Goal: Task Accomplishment & Management: Use online tool/utility

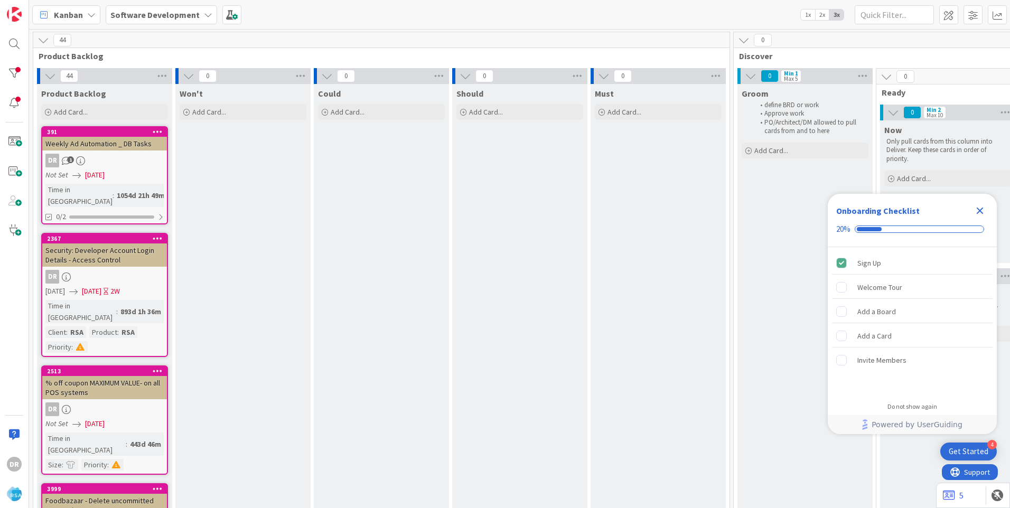
click at [980, 210] on icon "Close Checklist" at bounding box center [980, 211] width 7 height 7
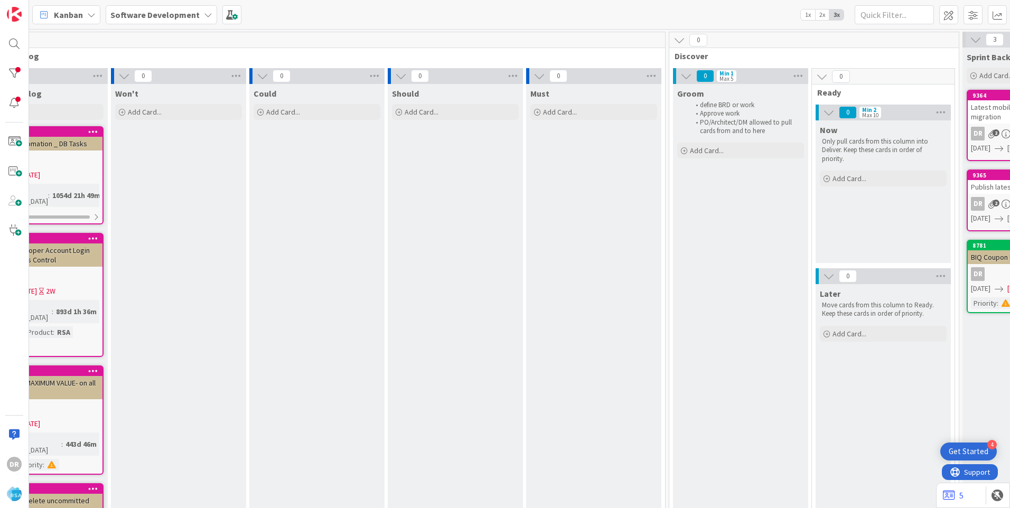
scroll to position [0, 63]
click at [14, 142] on span at bounding box center [14, 141] width 21 height 21
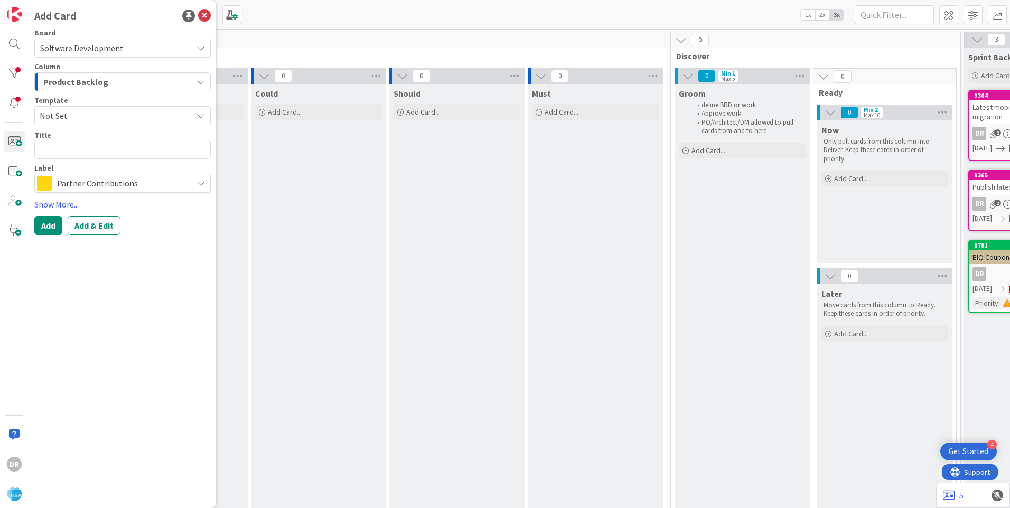
click at [118, 46] on span "Software Development" at bounding box center [81, 48] width 83 height 11
click at [104, 71] on span "Software Development" at bounding box center [129, 73] width 151 height 16
click at [98, 79] on span "Product Backlog" at bounding box center [75, 82] width 65 height 14
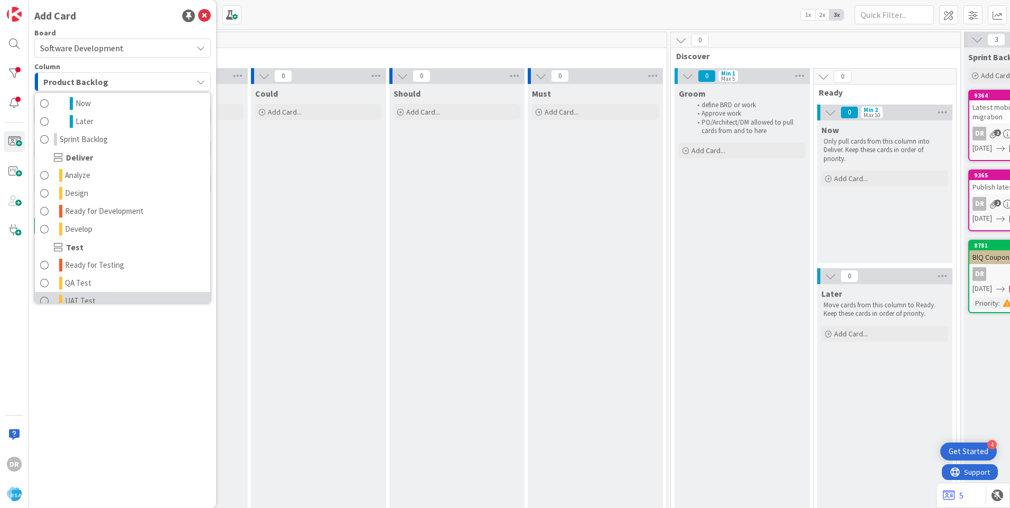
scroll to position [143, 0]
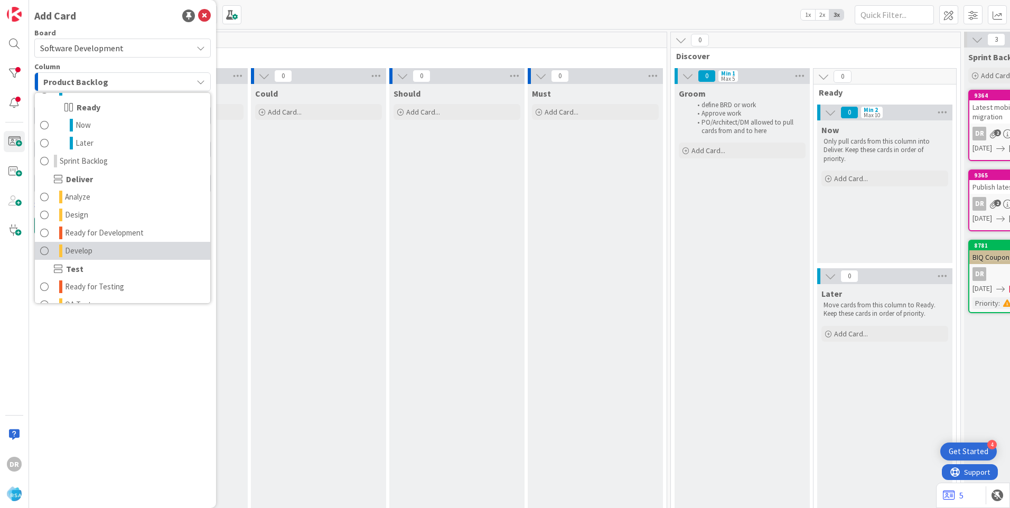
click at [81, 249] on span "Develop" at bounding box center [78, 251] width 27 height 13
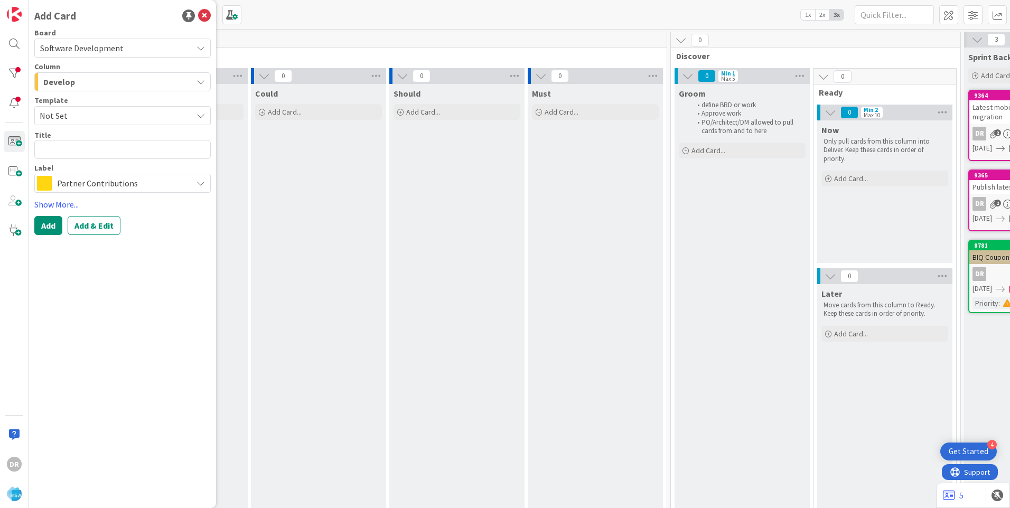
click at [82, 113] on span "Not Set" at bounding box center [112, 116] width 145 height 14
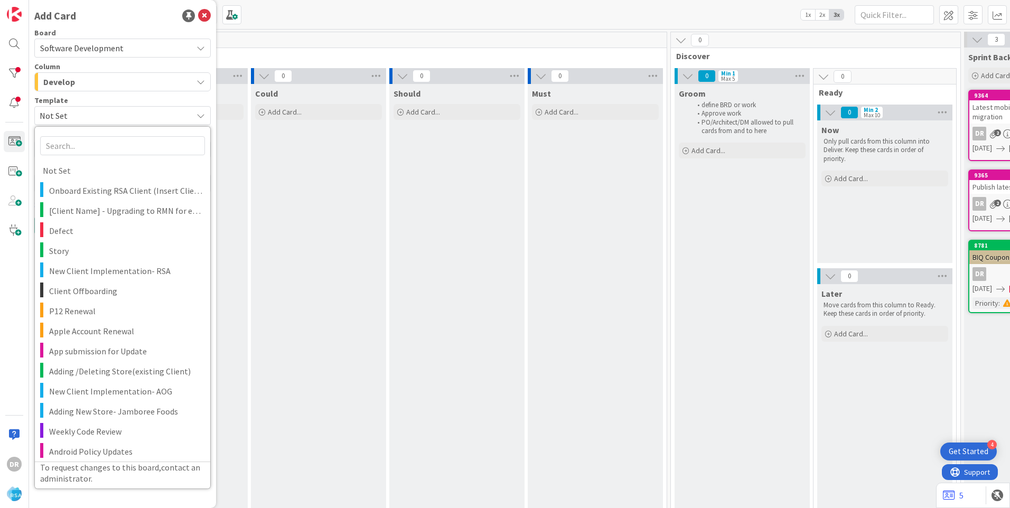
click at [82, 113] on span "Not Set" at bounding box center [112, 116] width 145 height 14
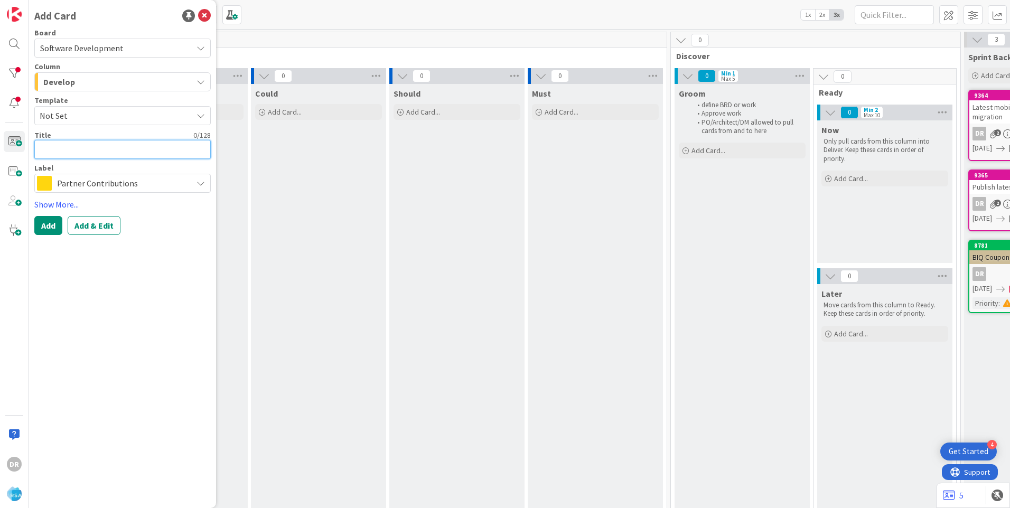
click at [73, 155] on textarea at bounding box center [122, 149] width 176 height 19
type textarea "x"
type textarea "H"
type textarea "x"
type textarea "Ho"
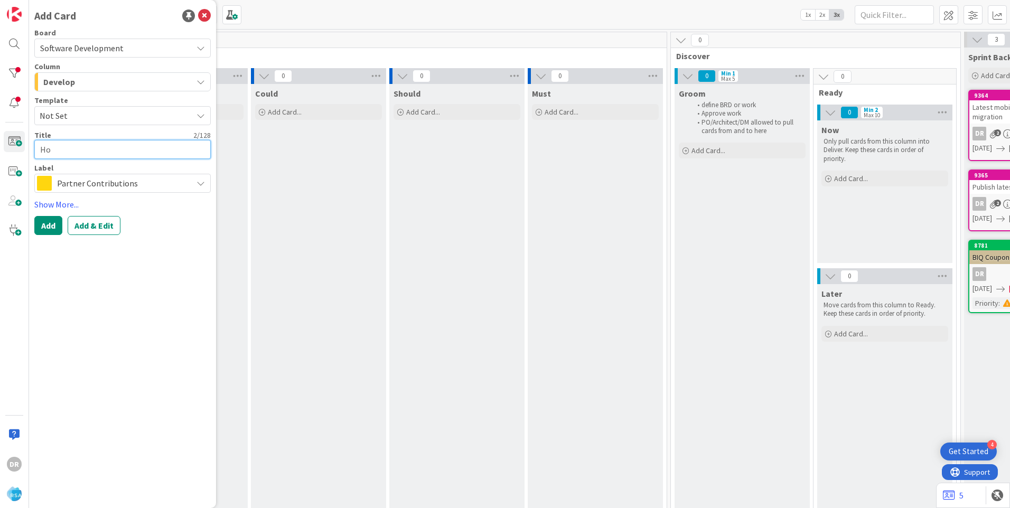
type textarea "x"
type textarea "Hol"
type textarea "x"
type textarea "[DATE]"
type textarea "x"
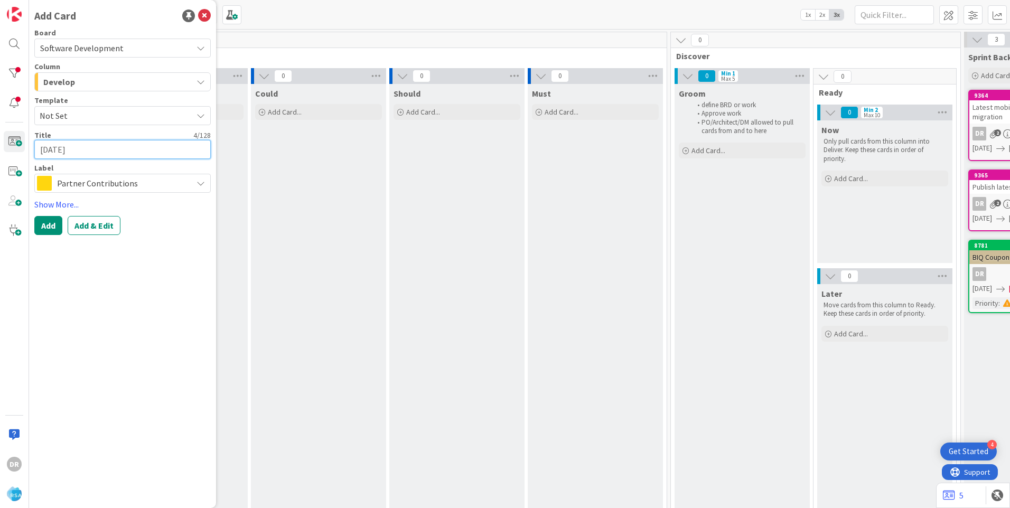
type textarea "Holid"
type textarea "x"
type textarea "Holida"
type textarea "x"
type textarea "Holiday"
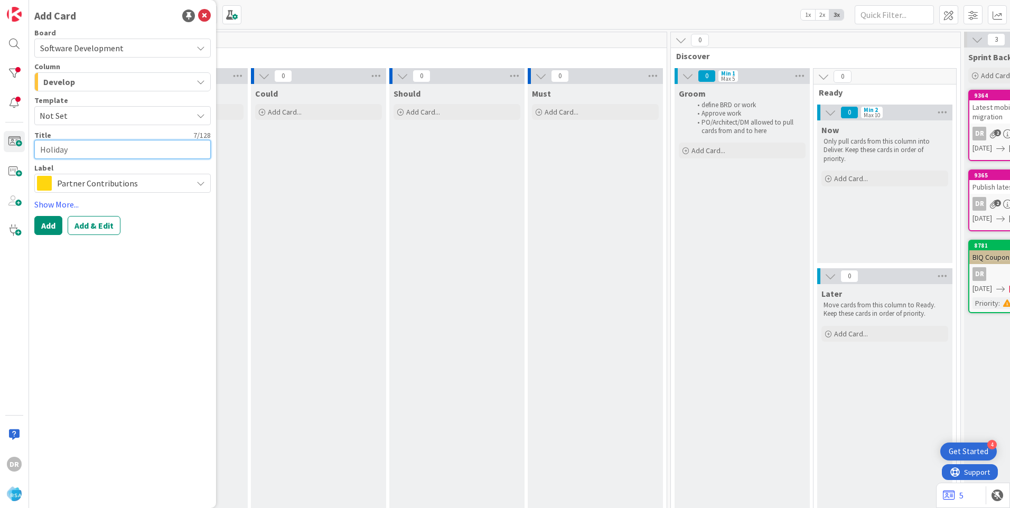
type textarea "x"
type textarea "HolidayM"
type textarea "x"
type textarea "HolidayMa"
type textarea "x"
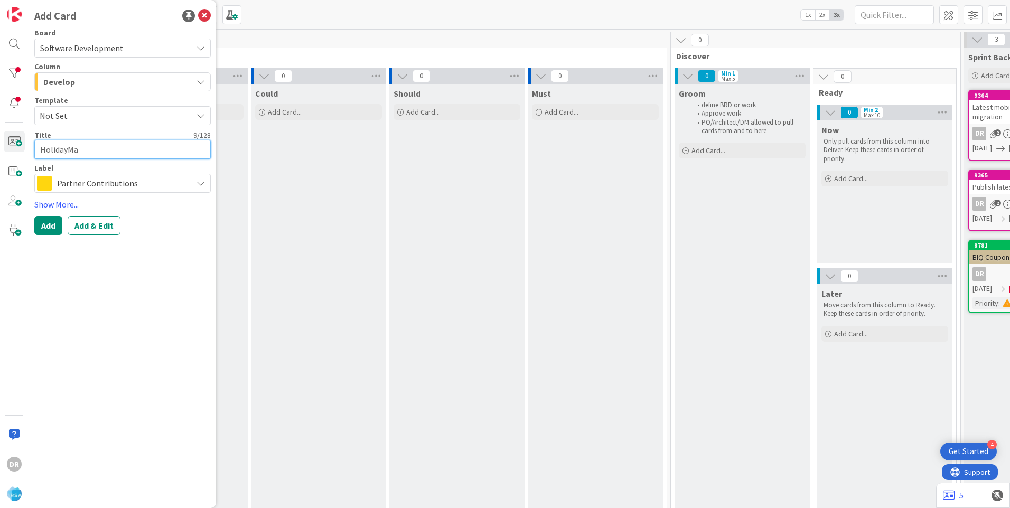
type textarea "HolidayMar"
type textarea "x"
type textarea "HolidayMark"
type textarea "x"
type textarea "HolidayMarke"
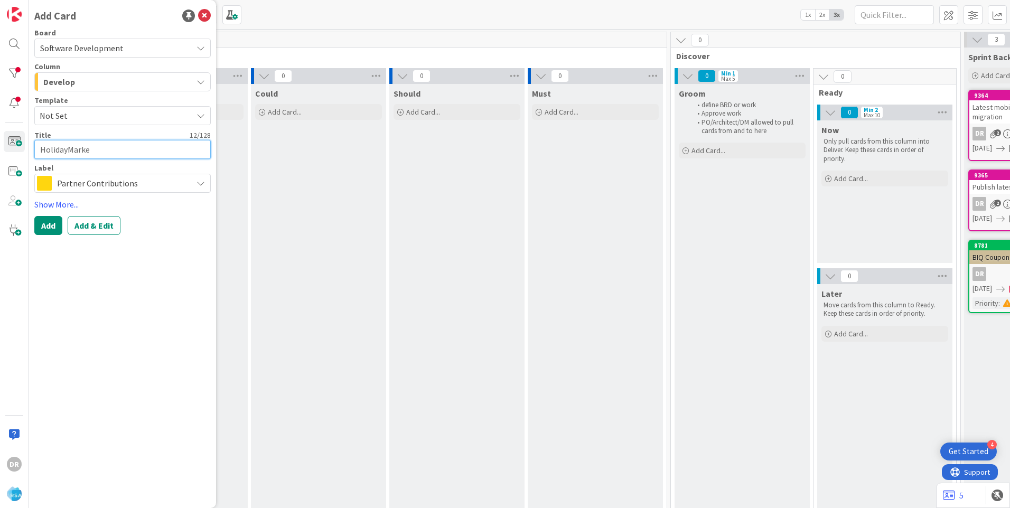
type textarea "x"
type textarea "HolidayMarket"
type textarea "x"
type textarea "HolidayMarket"
type textarea "x"
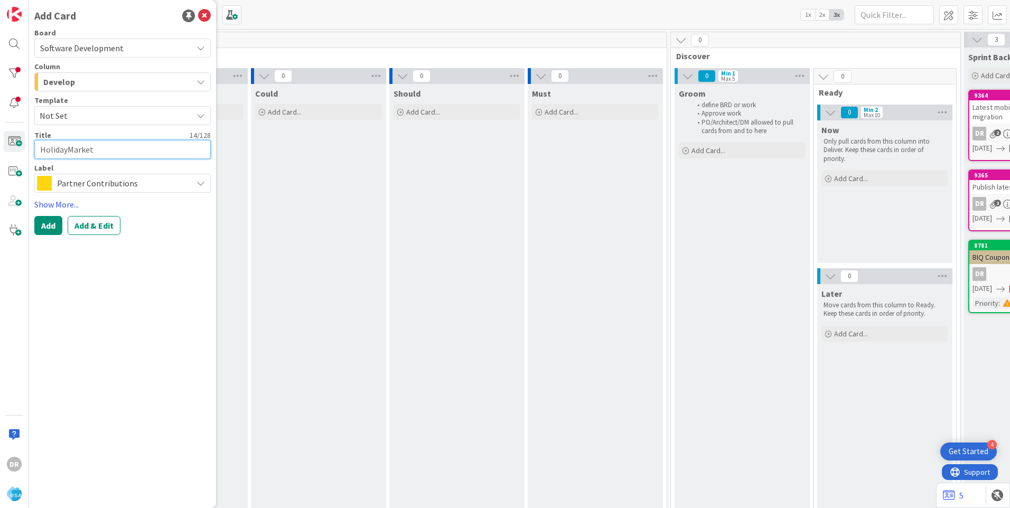
type textarea "HolidayMarket p"
type textarea "x"
type textarea "HolidayMarket po"
type textarea "x"
type textarea "HolidayMarket poi"
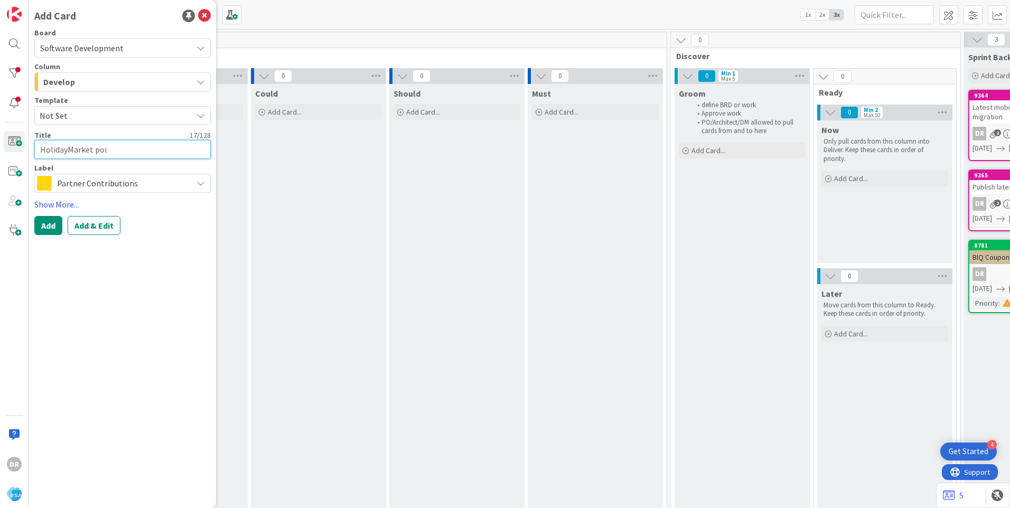
type textarea "x"
type textarea "HolidayMarket poin"
type textarea "x"
type textarea "HolidayMarket point"
type textarea "x"
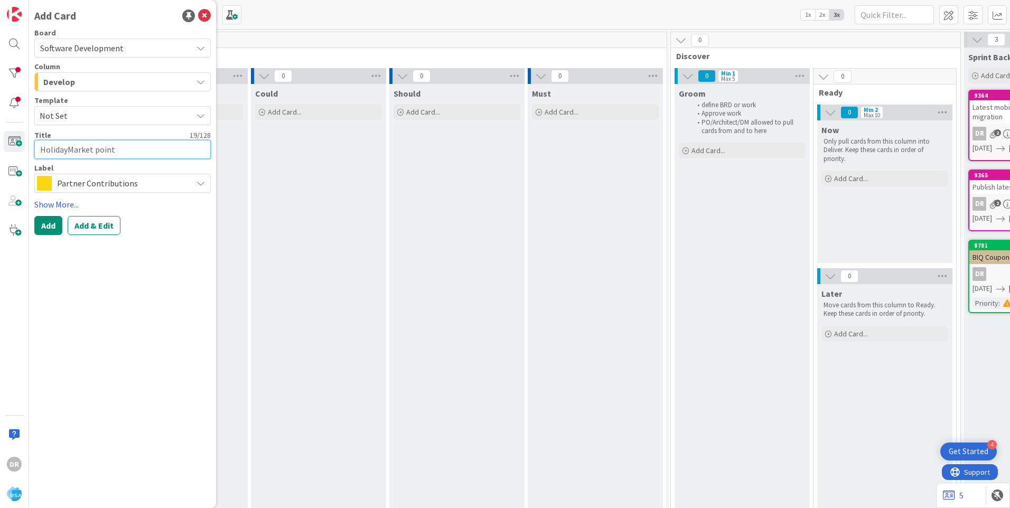
type textarea "HolidayMarket points"
type textarea "x"
type textarea "HolidayMarket points"
type textarea "x"
type textarea "HolidayMarket points m"
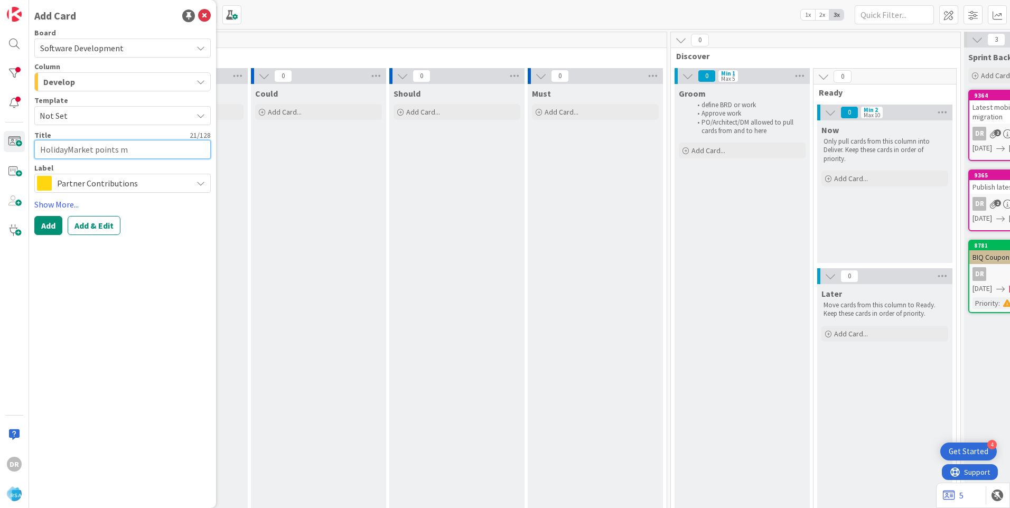
type textarea "x"
type textarea "HolidayMarket points mi"
type textarea "x"
type textarea "HolidayMarket points mig"
type textarea "x"
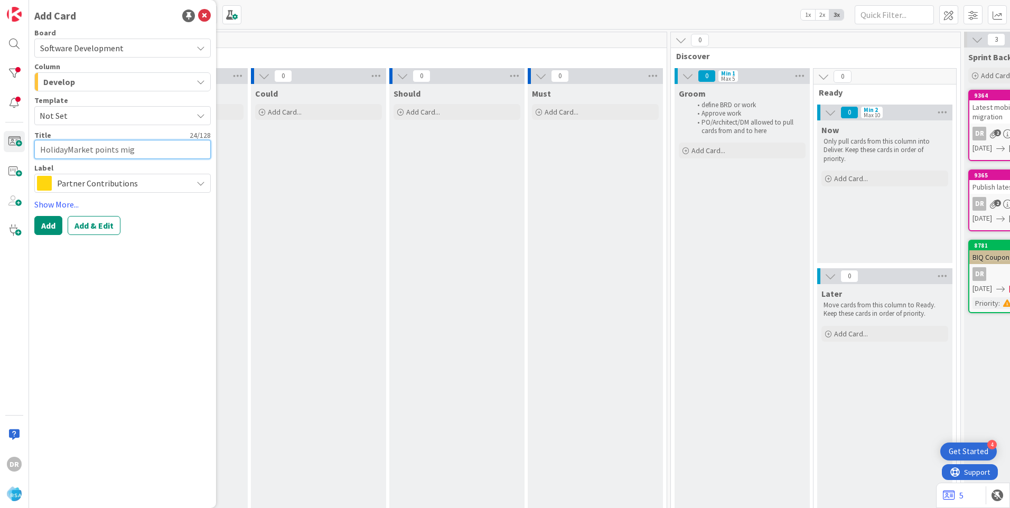
type textarea "HolidayMarket points migr"
type textarea "x"
type textarea "HolidayMarket points migra"
type textarea "x"
type textarea "HolidayMarket points migrat"
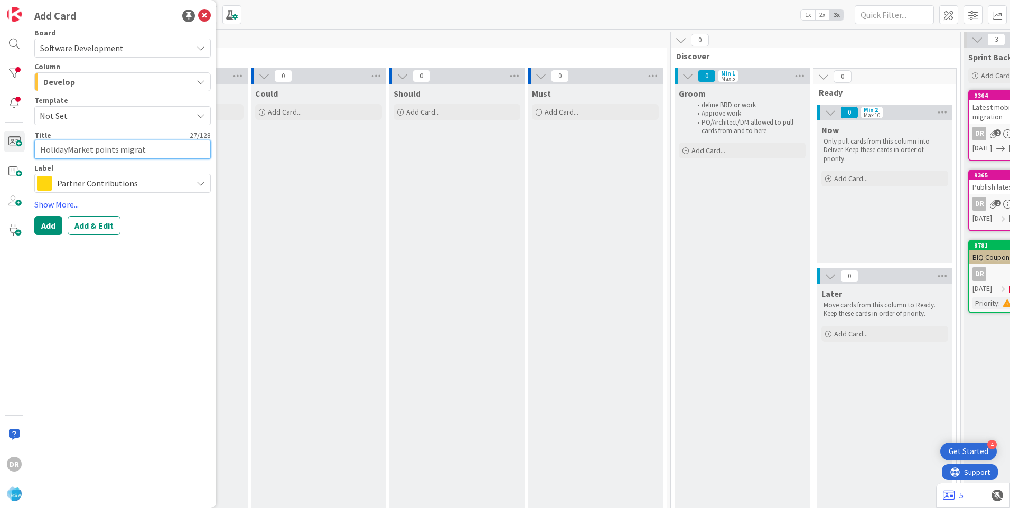
type textarea "x"
type textarea "HolidayMarket points migrati"
type textarea "x"
type textarea "HolidayMarket points migratio"
type textarea "x"
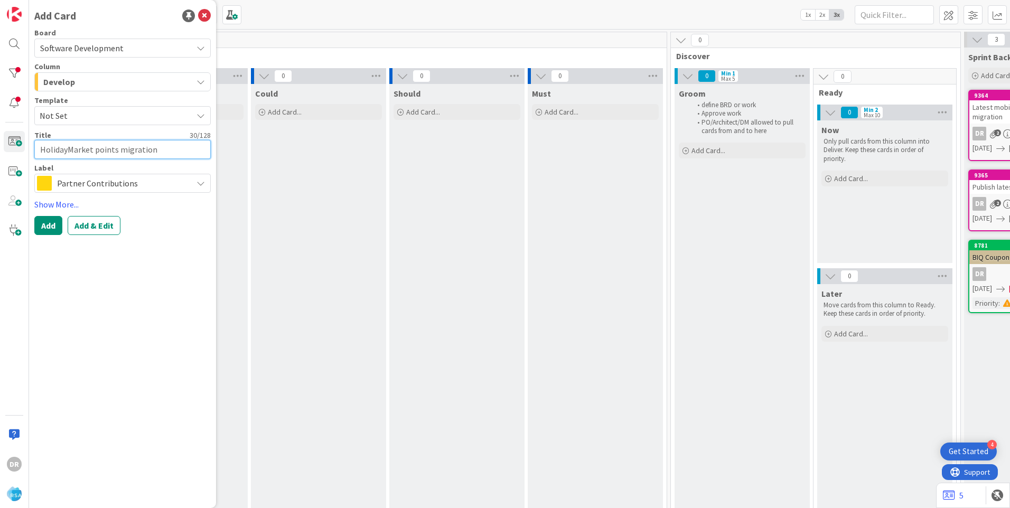
type textarea "HolidayMarket points migration"
click at [103, 183] on span "Partner Contributions" at bounding box center [122, 183] width 130 height 15
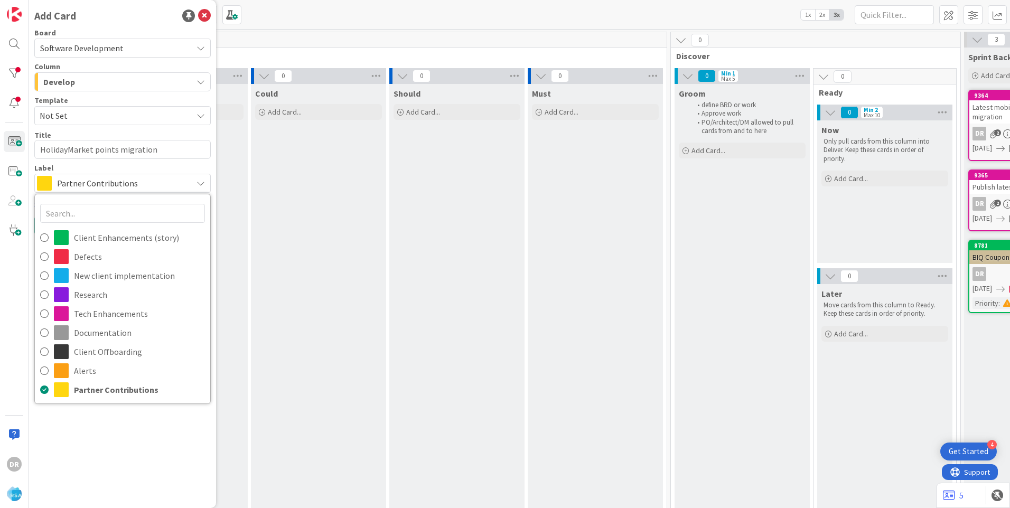
click at [175, 165] on div "Label" at bounding box center [122, 167] width 176 height 7
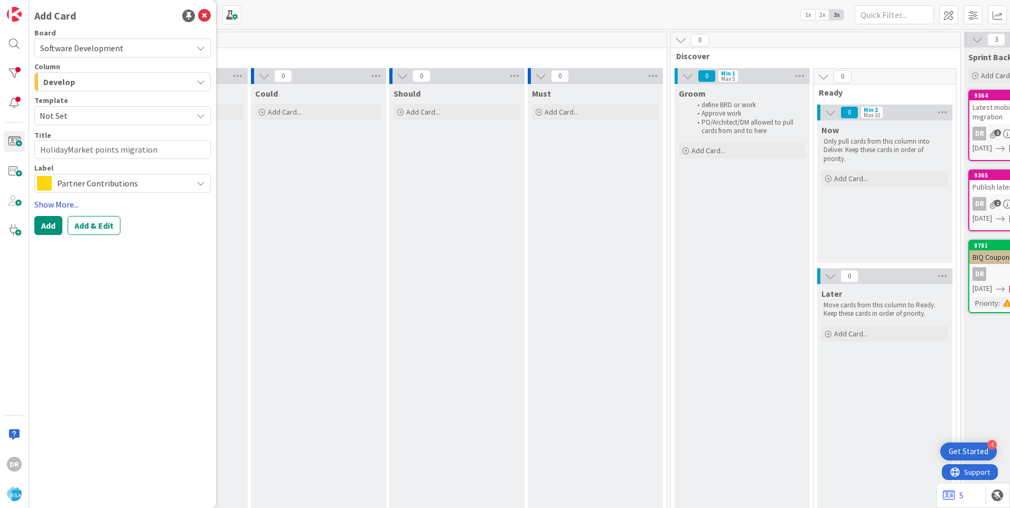
click at [65, 207] on link "Show More..." at bounding box center [122, 204] width 176 height 13
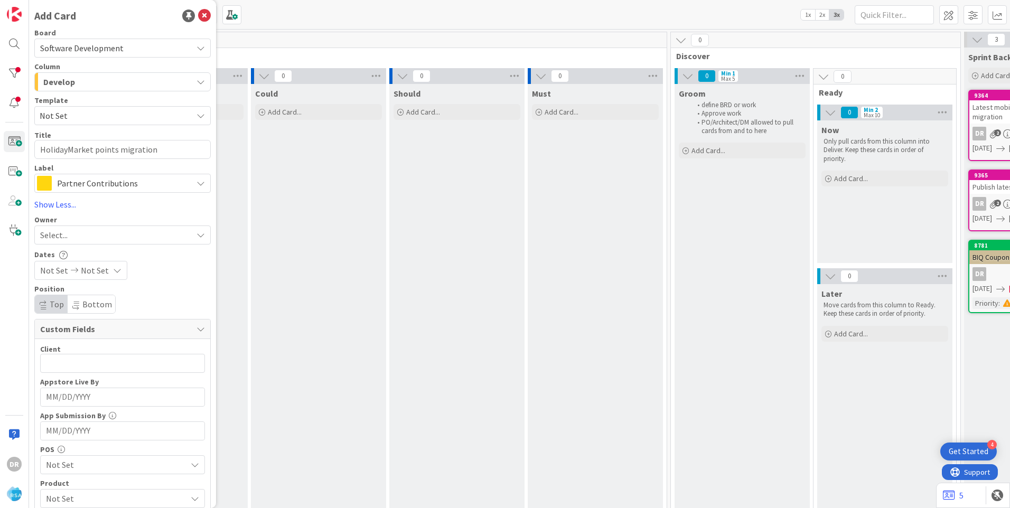
click at [76, 235] on div "Select..." at bounding box center [116, 235] width 152 height 13
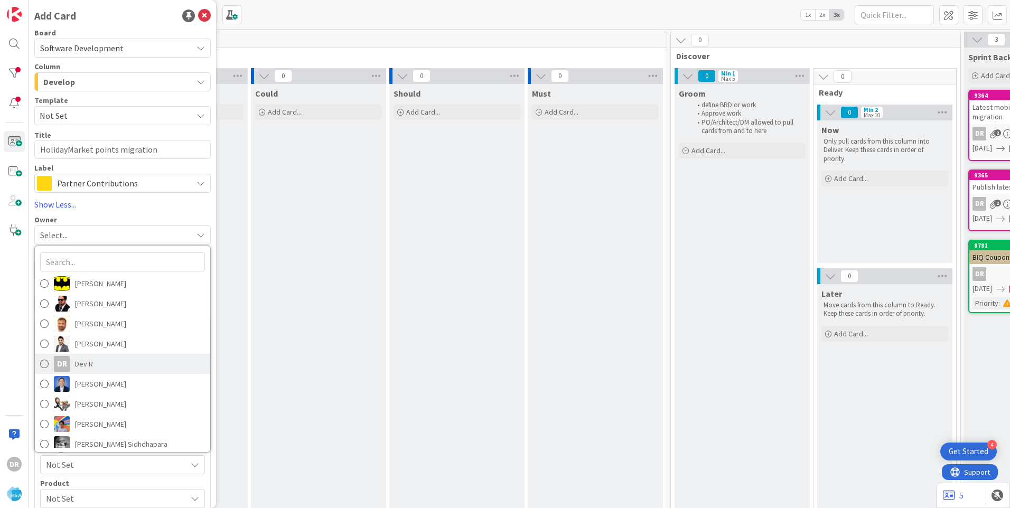
click at [46, 363] on span at bounding box center [44, 364] width 8 height 16
type textarea "x"
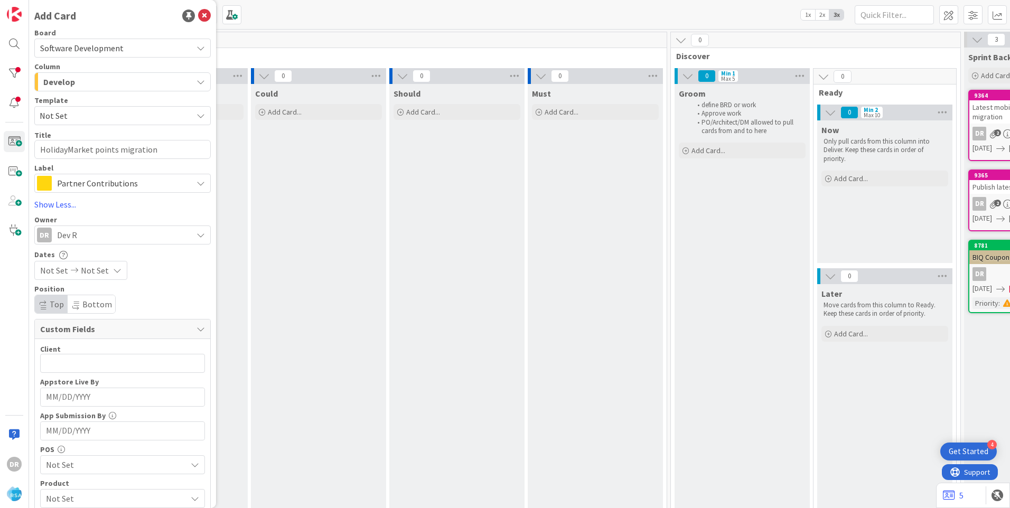
click at [59, 269] on span "Not Set" at bounding box center [54, 270] width 28 height 13
click at [71, 362] on td "6" at bounding box center [77, 362] width 21 height 20
type input "[DATE]"
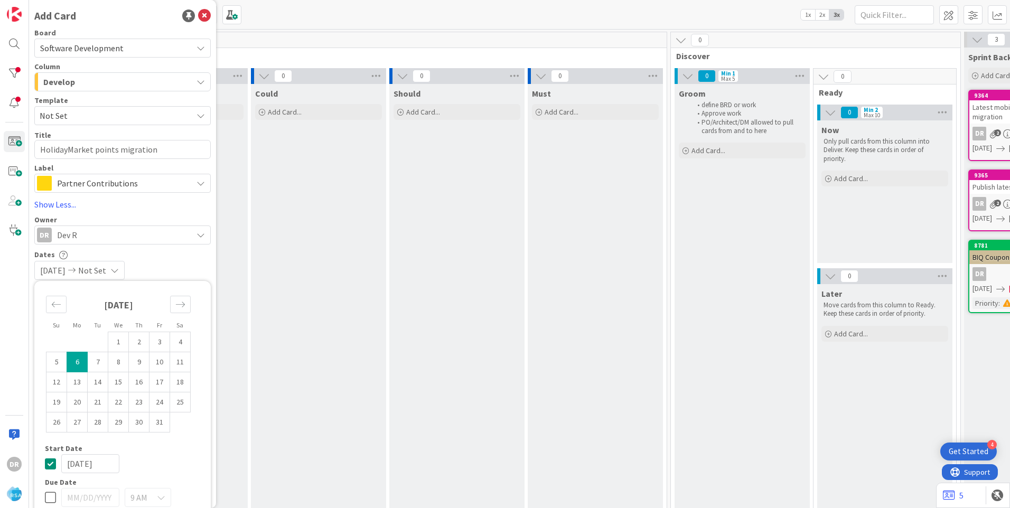
type textarea "x"
click at [157, 362] on td "10" at bounding box center [159, 362] width 21 height 20
type input "[DATE]"
click at [183, 260] on div "Dates [DATE] [DATE] Su Mo Tu We Th Fr Sa [DATE] 1 2 3 4 5 6 7 8 9 10 11 12 13 1…" at bounding box center [122, 265] width 176 height 30
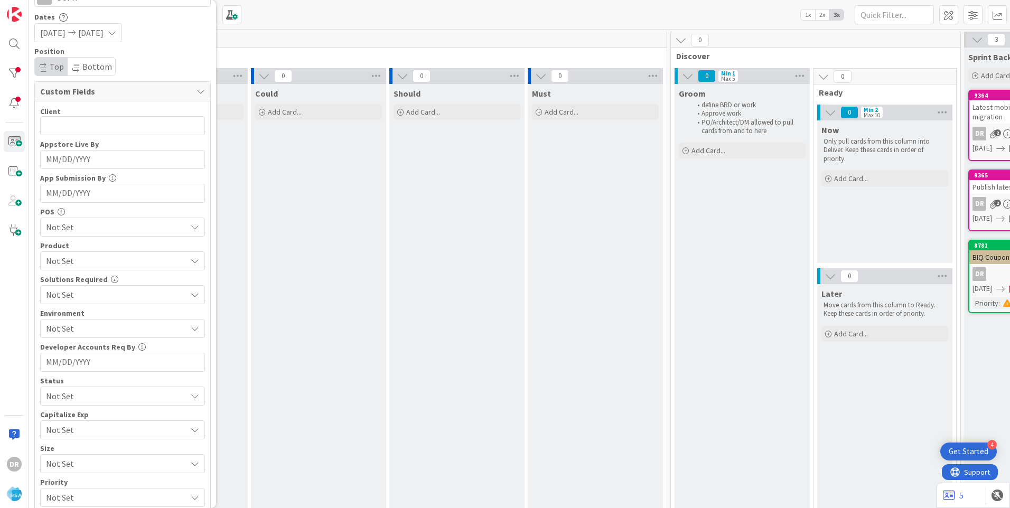
scroll to position [275, 0]
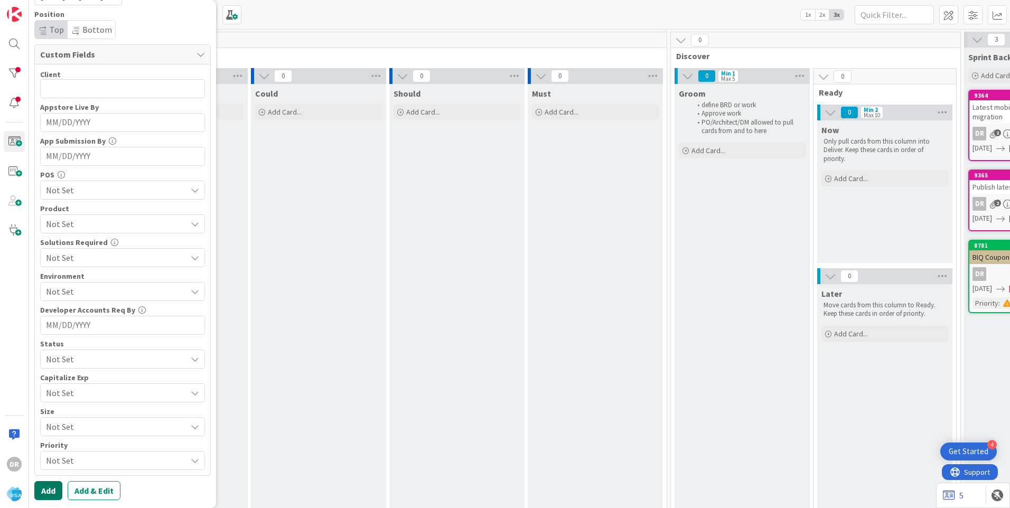
click at [41, 492] on button "Add" at bounding box center [48, 490] width 28 height 19
type textarea "x"
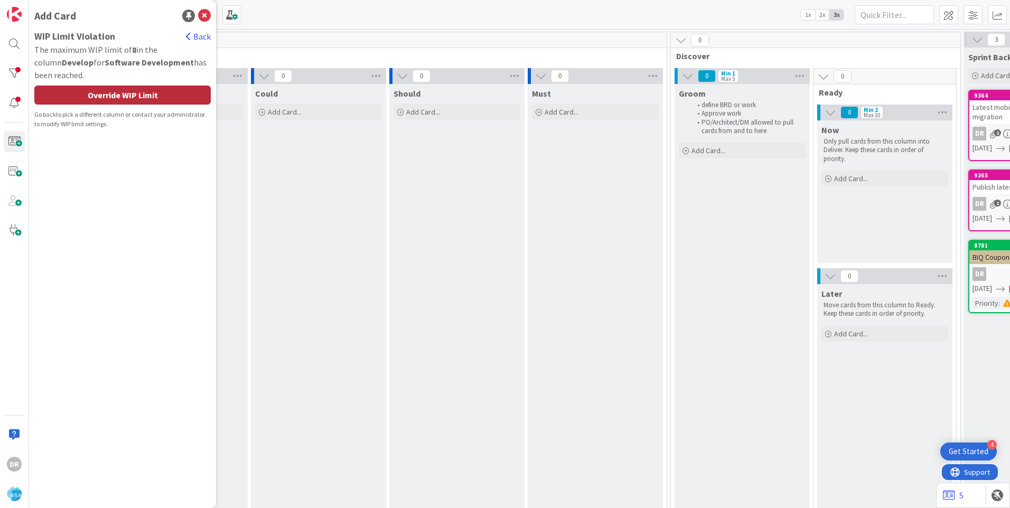
click at [126, 96] on div "Override WIP Limit" at bounding box center [122, 95] width 176 height 19
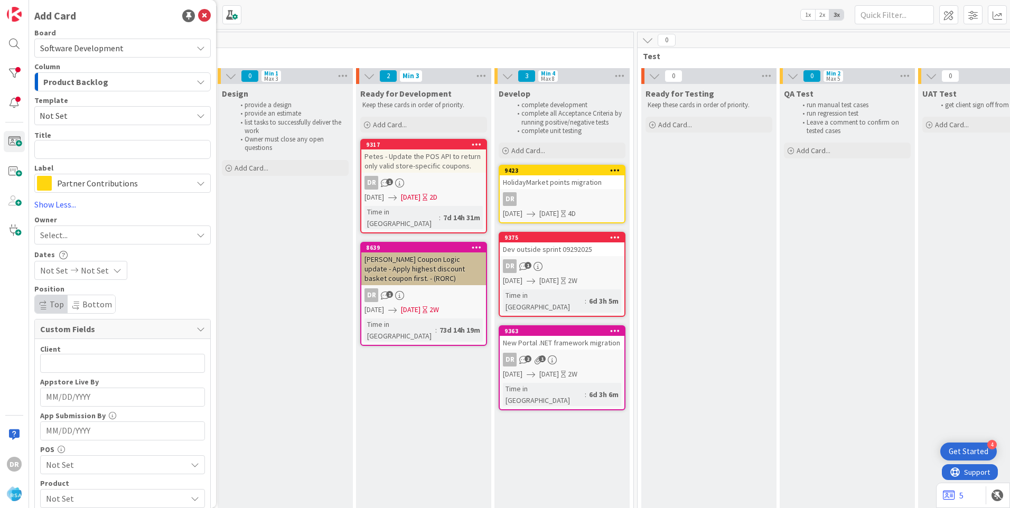
scroll to position [0, 1123]
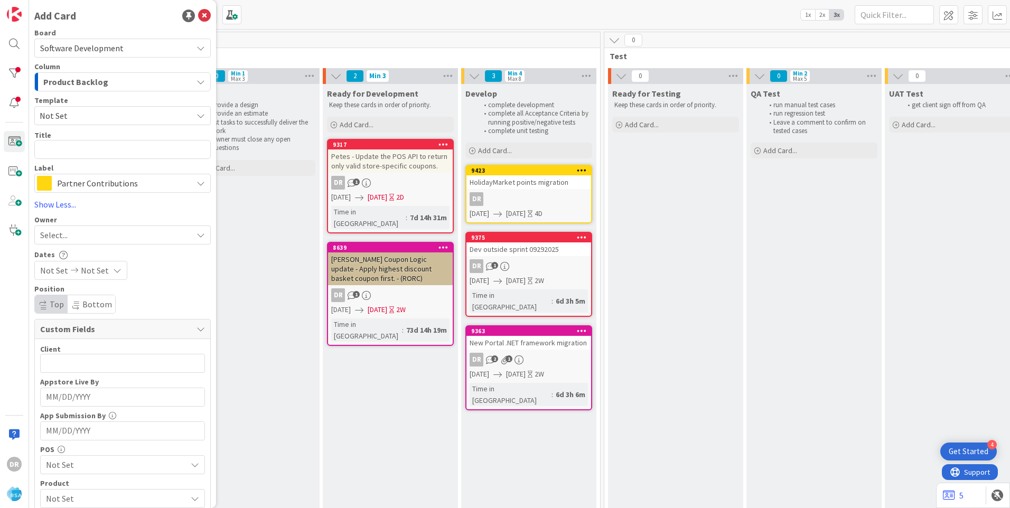
click at [510, 182] on div "HolidayMarket points migration" at bounding box center [528, 182] width 125 height 14
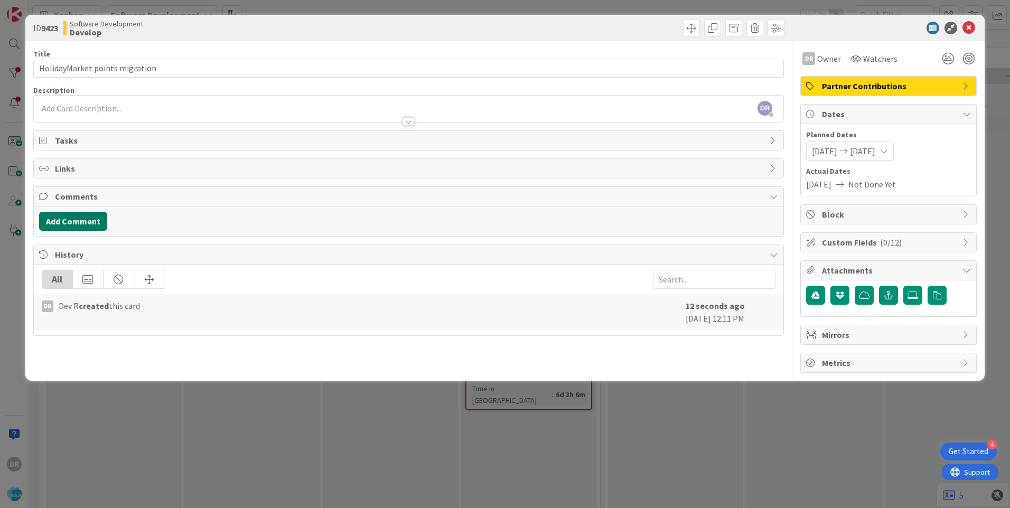
click at [72, 214] on button "Add Comment" at bounding box center [73, 221] width 68 height 19
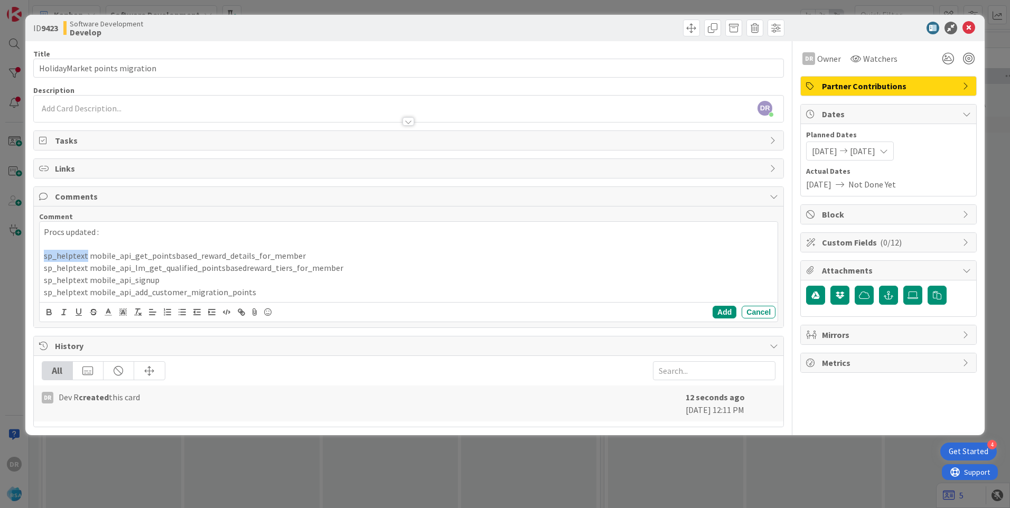
click at [70, 256] on p "sp_helptext mobile_api_get_pointsbased_reward_details_for_member" at bounding box center [408, 256] width 729 height 12
click at [66, 271] on p "sp_helptext mobile_api_lm_get_qualified_pointsbasedreward_tiers_for_member" at bounding box center [408, 268] width 729 height 12
click at [64, 278] on p "sp_helptext mobile_api_signup" at bounding box center [408, 280] width 729 height 12
click at [62, 292] on p "sp_helptext mobile_api_add_customer_migration_points" at bounding box center [408, 292] width 729 height 12
drag, startPoint x: 108, startPoint y: 228, endPoint x: 35, endPoint y: 234, distance: 73.1
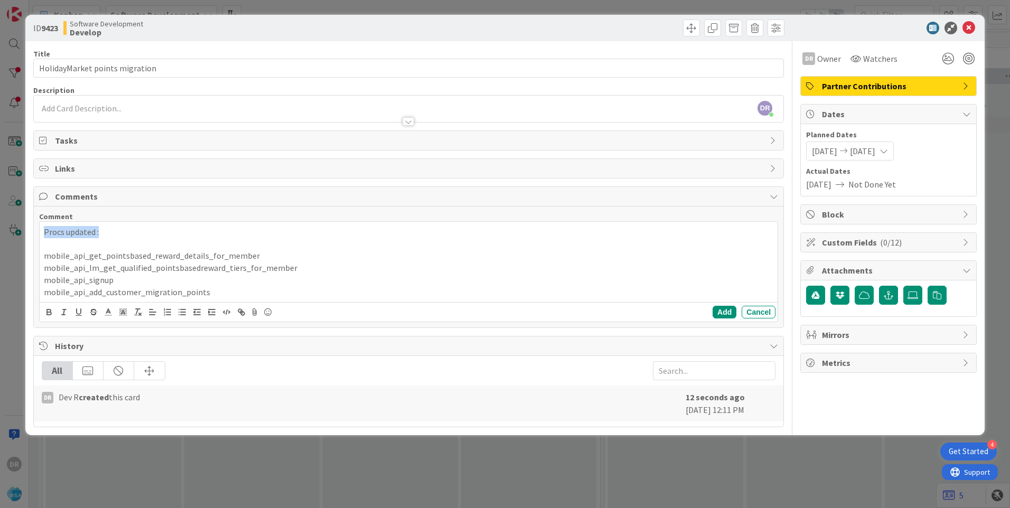
click at [35, 234] on div "Comment Procs updated : mobile_api_get_pointsbased_reward_details_for_member mo…" at bounding box center [408, 267] width 749 height 121
click at [726, 311] on button "Add" at bounding box center [724, 312] width 24 height 13
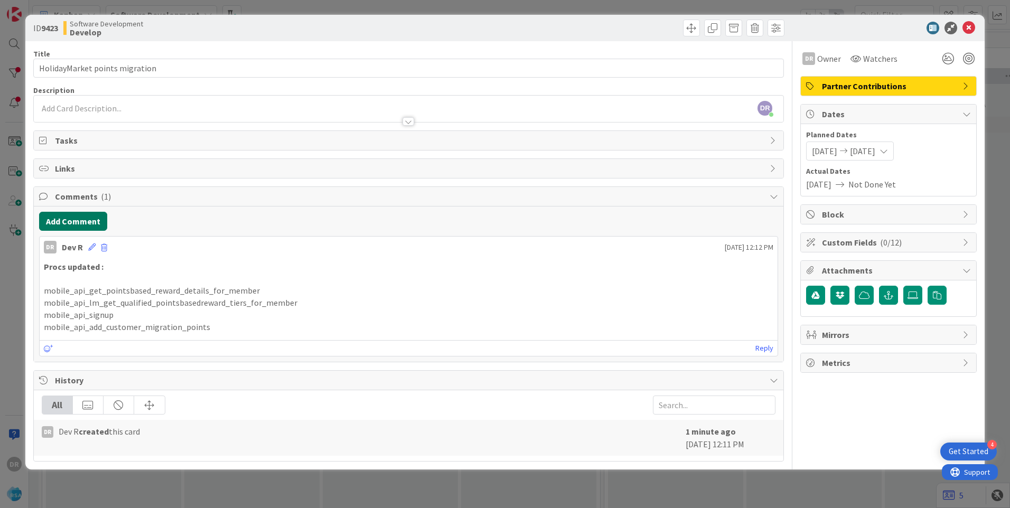
click at [89, 219] on button "Add Comment" at bounding box center [73, 221] width 68 height 19
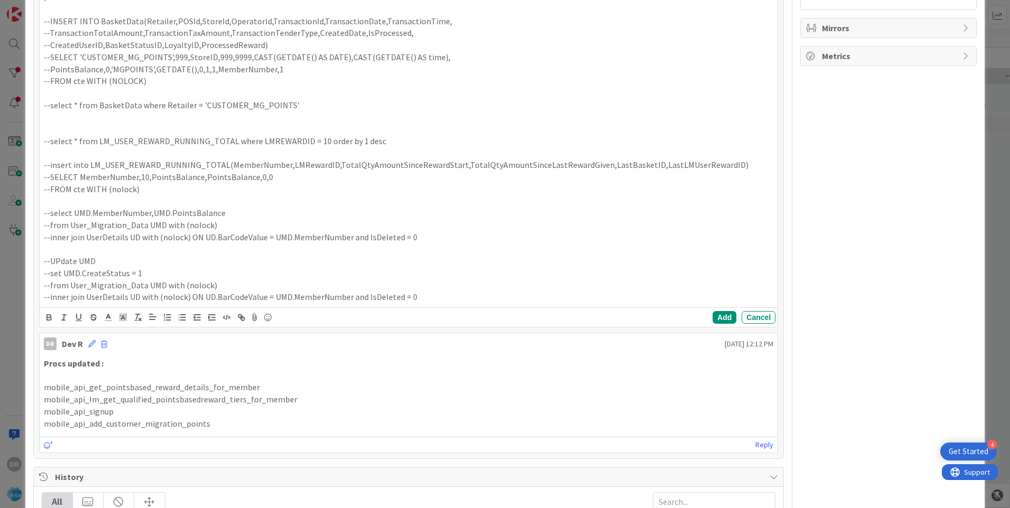
scroll to position [380, 0]
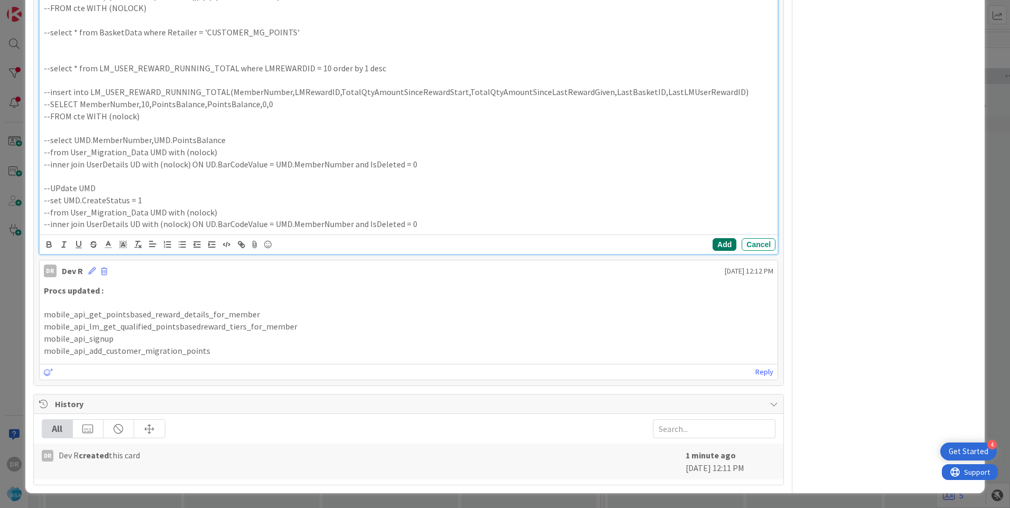
click at [720, 245] on button "Add" at bounding box center [724, 244] width 24 height 13
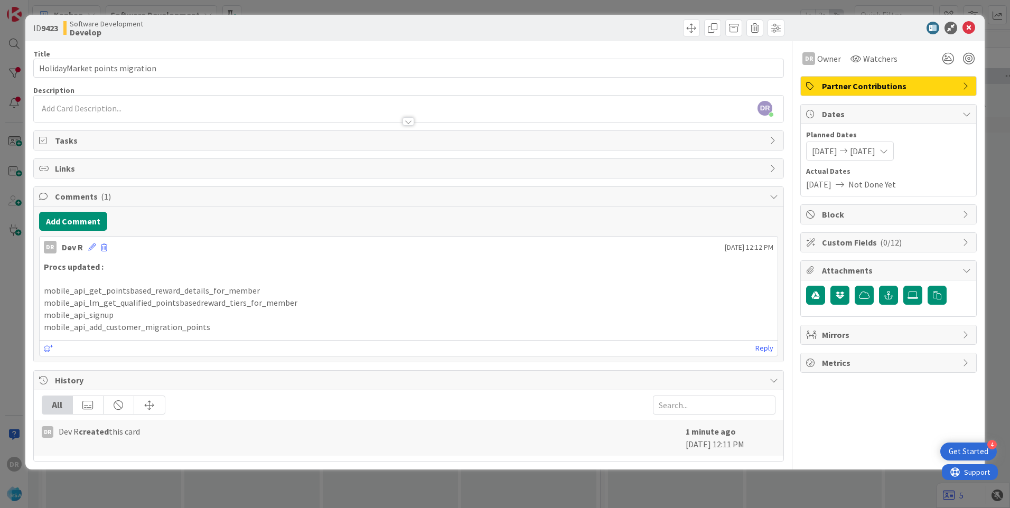
scroll to position [0, 0]
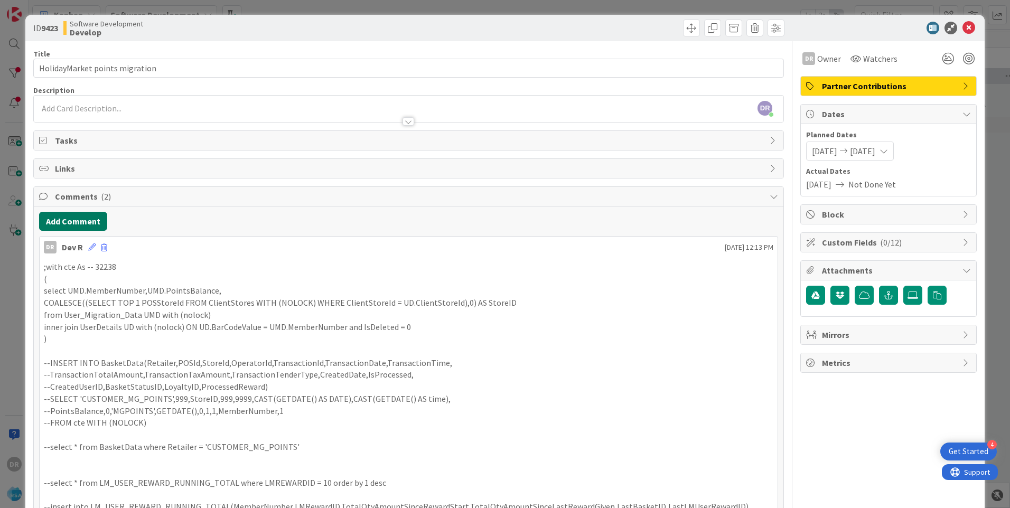
click at [90, 220] on button "Add Comment" at bounding box center [73, 221] width 68 height 19
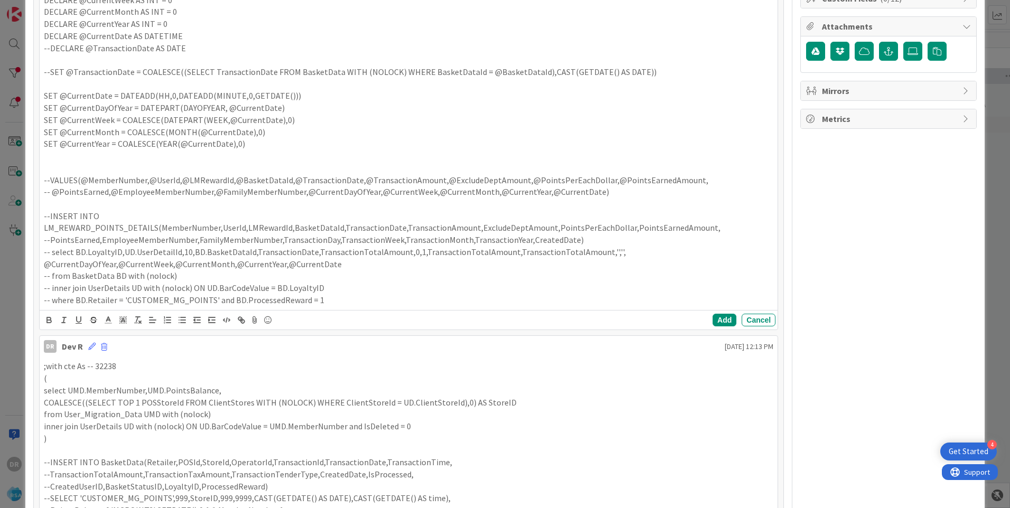
scroll to position [399, 0]
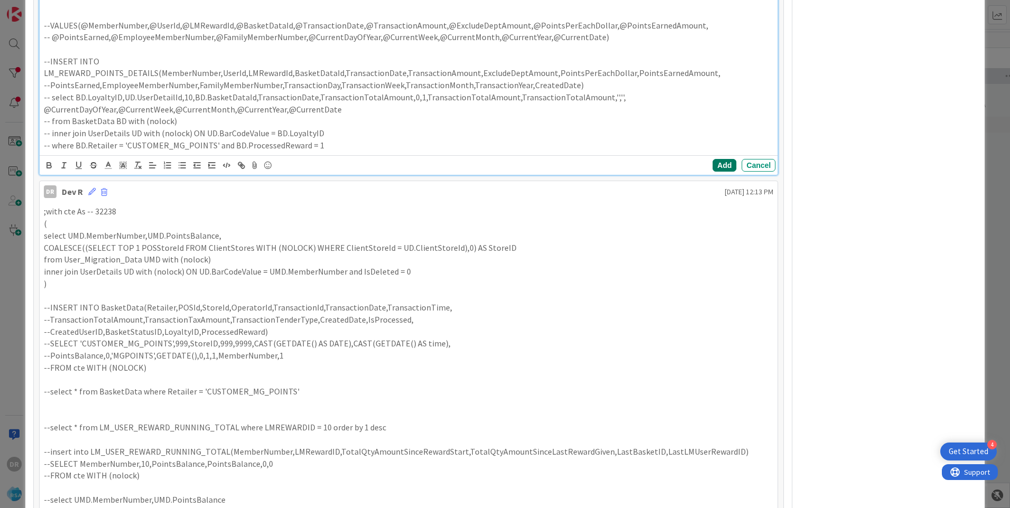
click at [716, 159] on button "Add" at bounding box center [724, 165] width 24 height 13
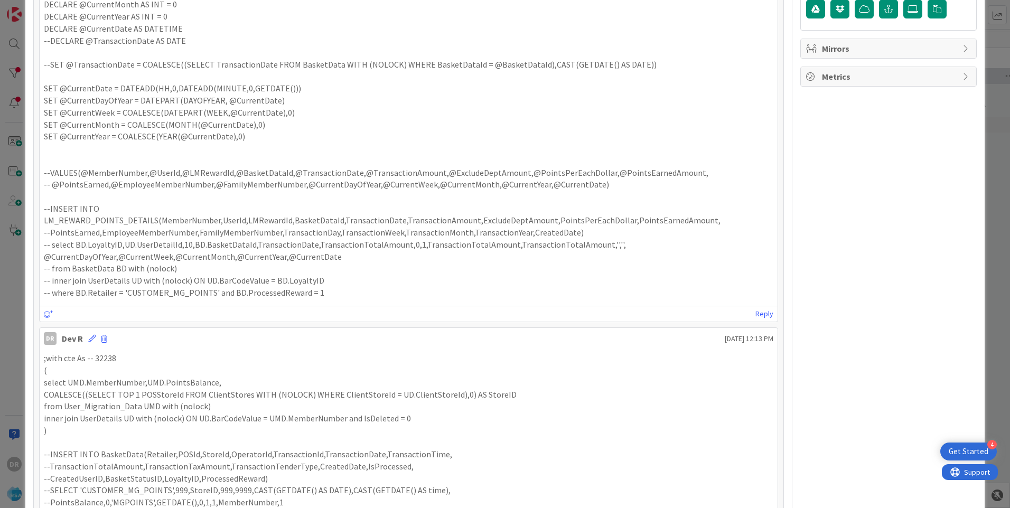
scroll to position [0, 0]
